Goal: Check status: Check status

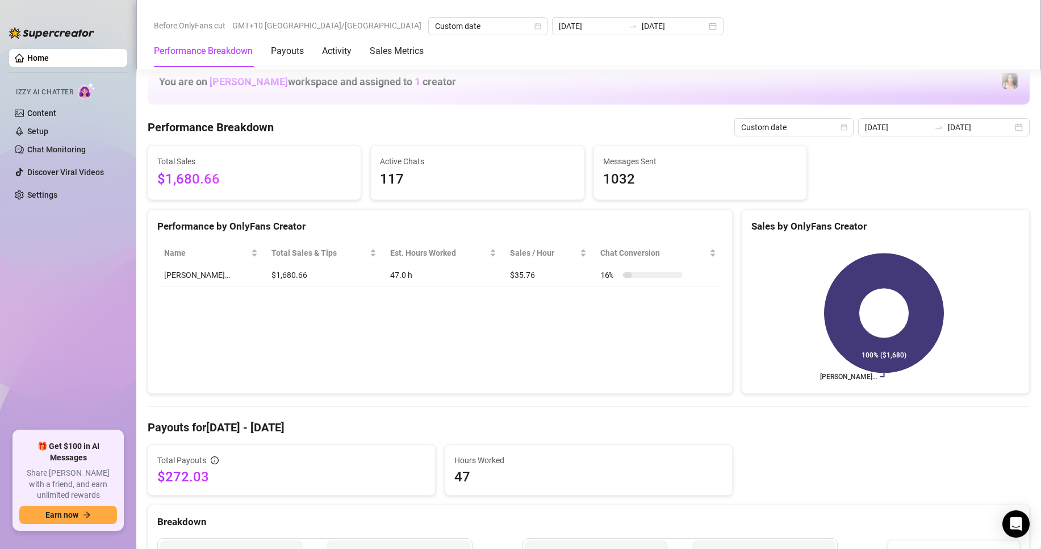
scroll to position [227, 0]
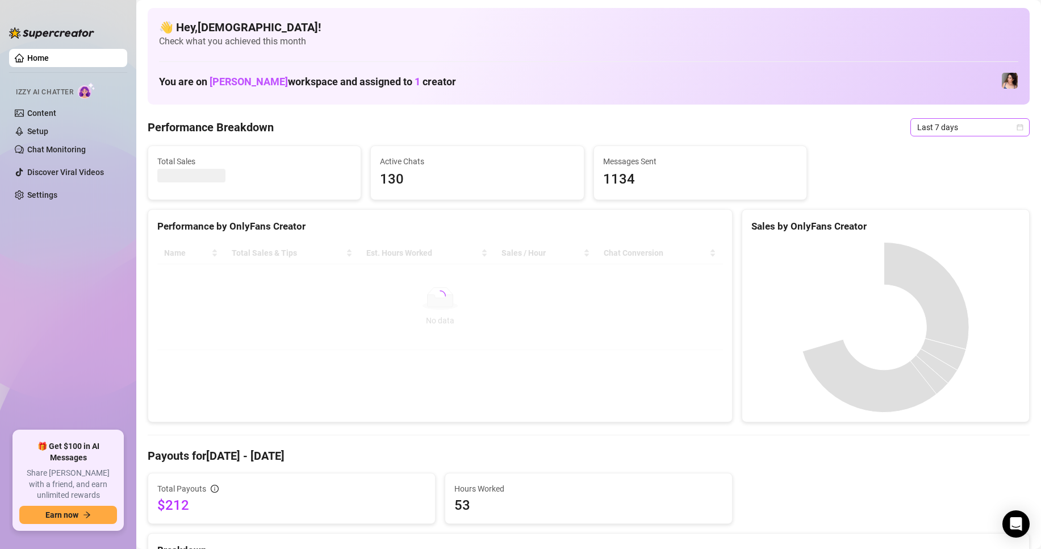
click at [1018, 128] on icon "calendar" at bounding box center [1021, 127] width 6 height 6
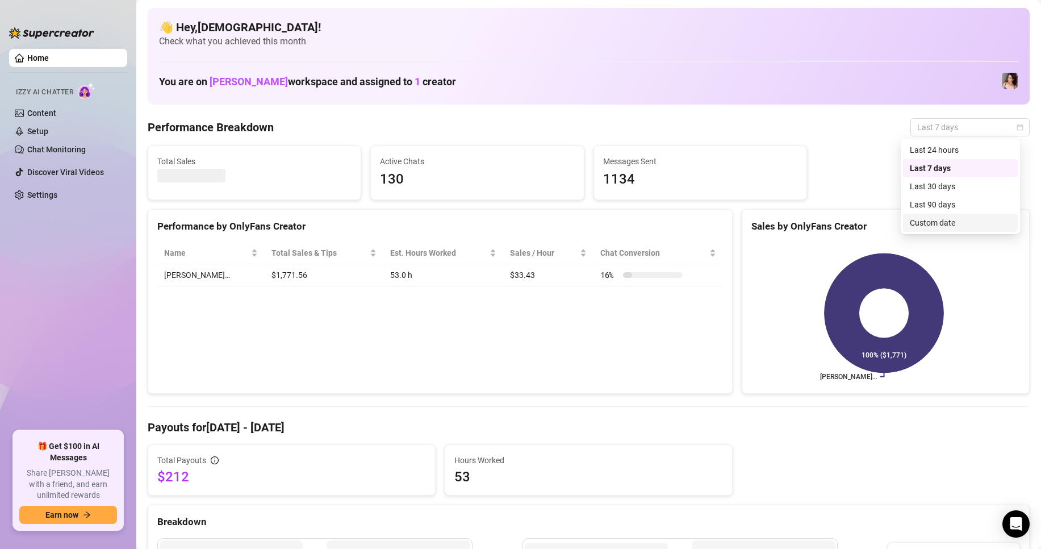
click at [944, 224] on div "Custom date" at bounding box center [960, 222] width 101 height 12
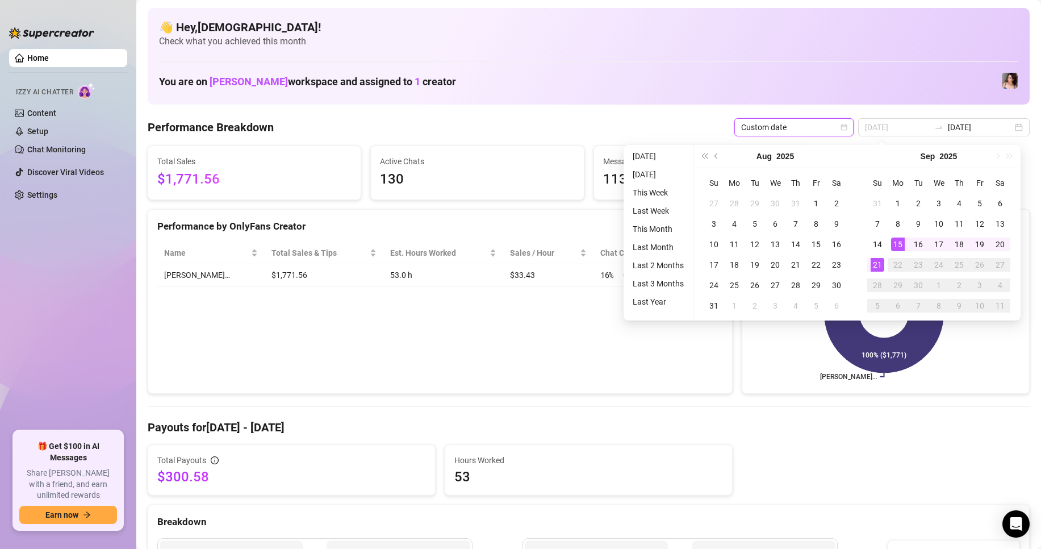
type input "[DATE]"
click at [900, 239] on div "15" at bounding box center [898, 244] width 14 height 14
type input "[DATE]"
click at [879, 261] on div "21" at bounding box center [878, 265] width 14 height 14
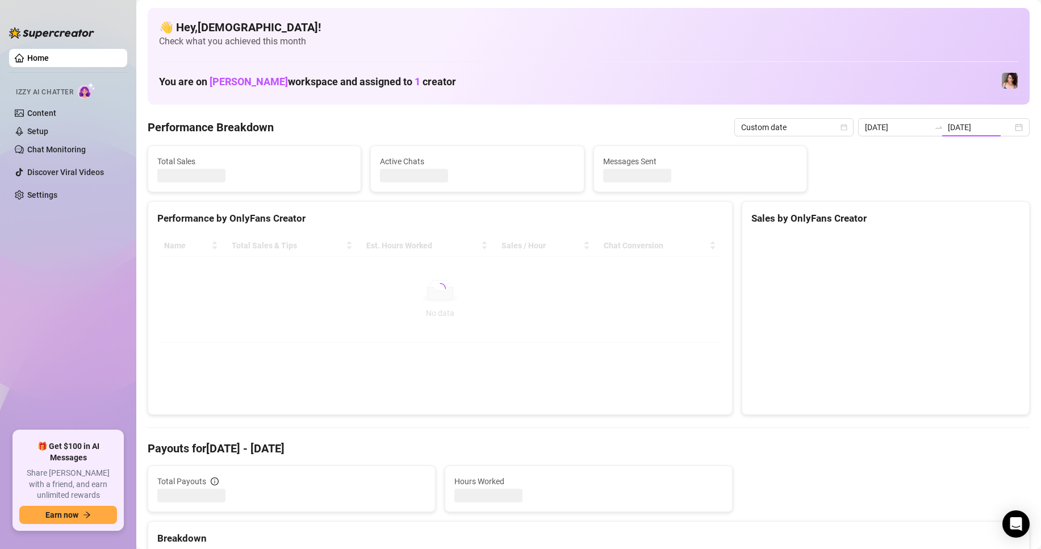
type input "[DATE]"
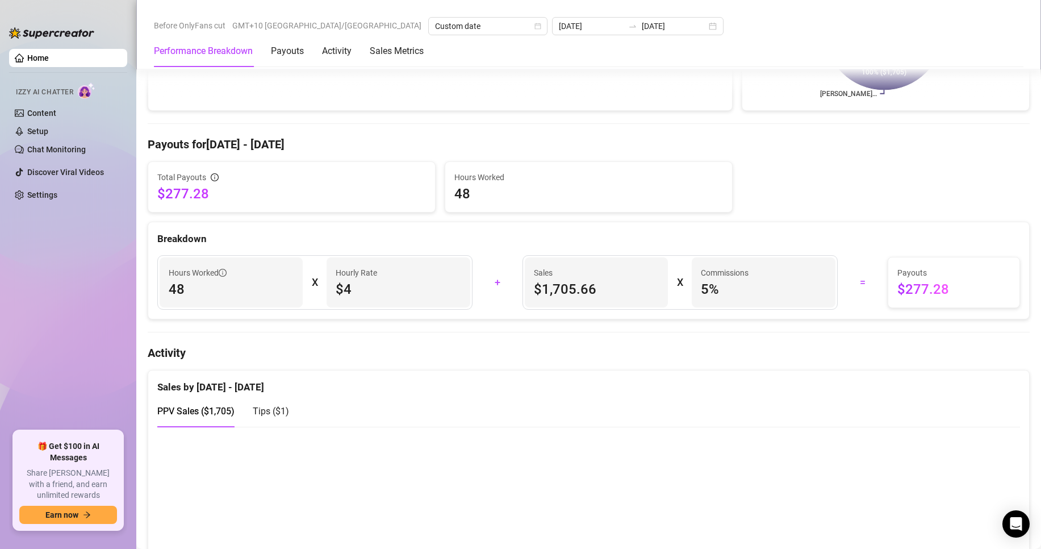
scroll to position [284, 0]
